Goal: Complete application form: Complete application form

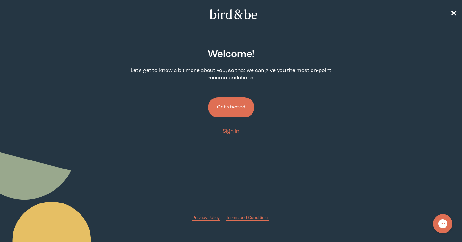
click at [228, 107] on button "Get started" at bounding box center [231, 107] width 47 height 20
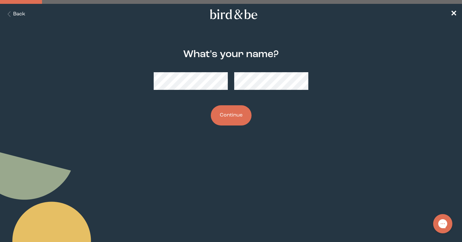
click at [231, 117] on button "Continue" at bounding box center [231, 115] width 41 height 20
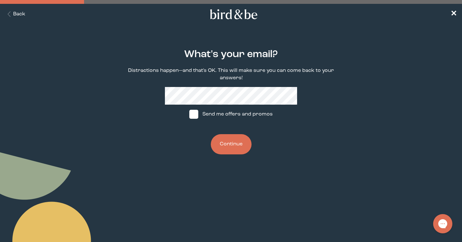
click at [229, 140] on button "Continue" at bounding box center [231, 144] width 41 height 20
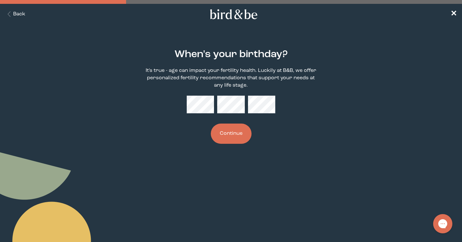
click at [234, 133] on button "Continue" at bounding box center [231, 134] width 41 height 20
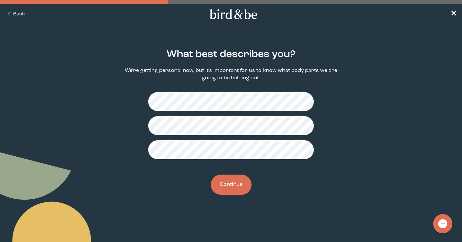
click at [228, 188] on button "Continue" at bounding box center [231, 185] width 41 height 20
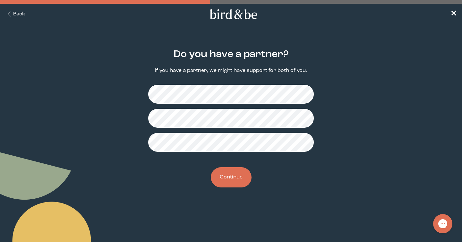
click at [229, 174] on button "Continue" at bounding box center [231, 177] width 41 height 20
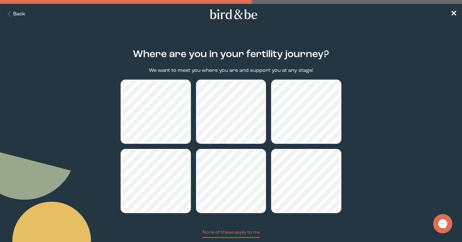
scroll to position [27, 0]
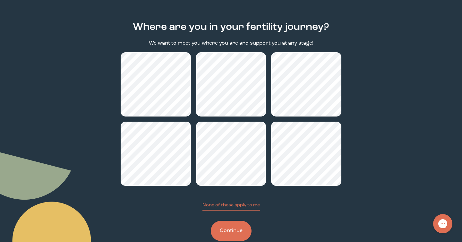
click at [223, 234] on button "Continue" at bounding box center [231, 231] width 41 height 20
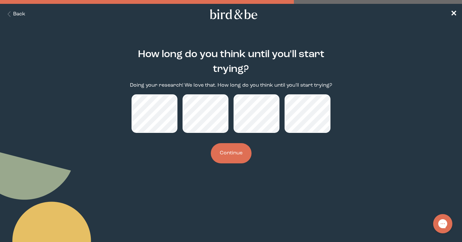
click at [233, 154] on button "Continue" at bounding box center [231, 153] width 41 height 20
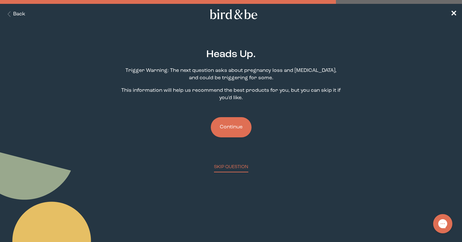
click at [229, 128] on button "Continue" at bounding box center [231, 127] width 41 height 20
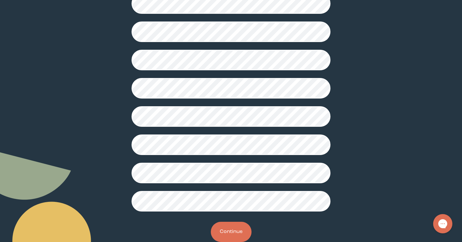
scroll to position [159, 0]
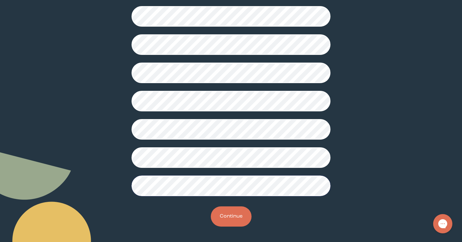
click at [234, 220] on button "Continue" at bounding box center [231, 216] width 41 height 20
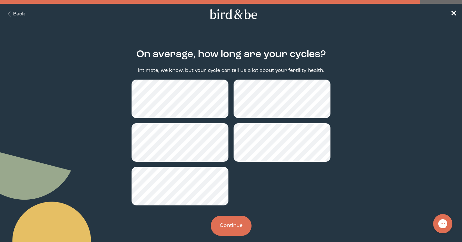
click at [228, 226] on button "Continue" at bounding box center [231, 226] width 41 height 20
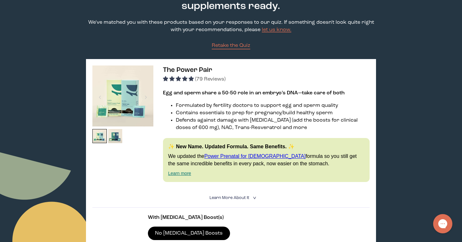
scroll to position [109, 0]
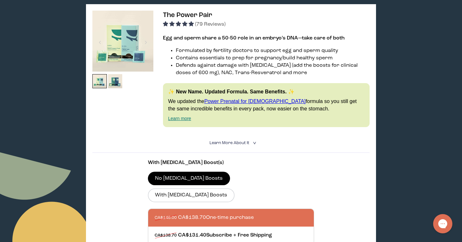
click at [251, 143] on icon "<" at bounding box center [254, 143] width 6 height 4
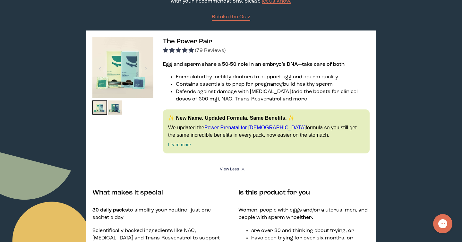
scroll to position [0, 0]
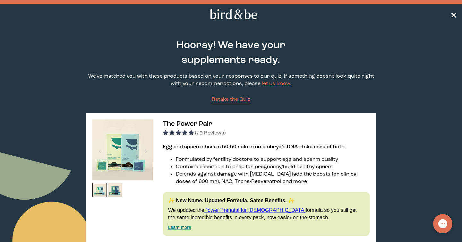
click at [454, 14] on span "✕" at bounding box center [454, 15] width 6 height 8
